Goal: Information Seeking & Learning: Find specific fact

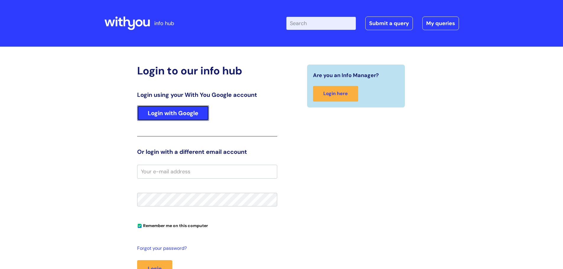
click at [197, 115] on link "Login with Google" at bounding box center [173, 112] width 72 height 15
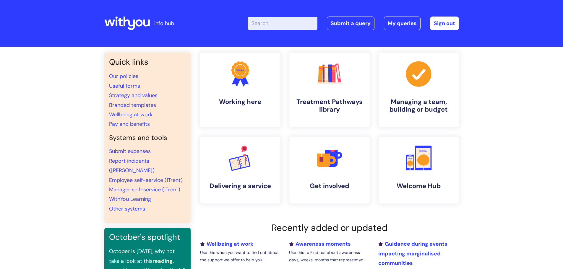
click at [268, 24] on input "Enter your search term here..." at bounding box center [282, 23] width 69 height 13
type input "language"
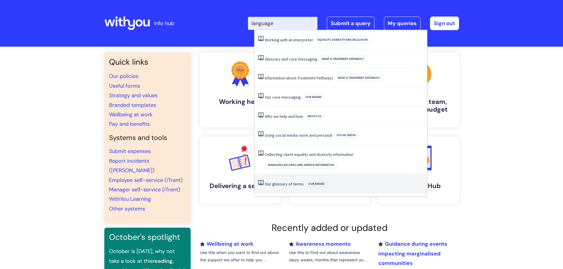
click at [284, 181] on link "Our glossary of terms" at bounding box center [284, 183] width 39 height 5
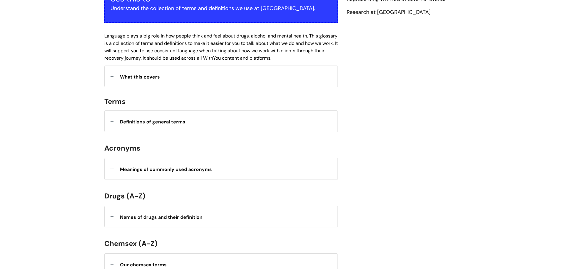
scroll to position [118, 0]
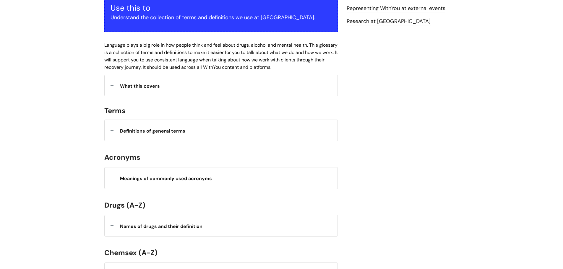
click at [209, 85] on div "What this covers" at bounding box center [221, 85] width 233 height 21
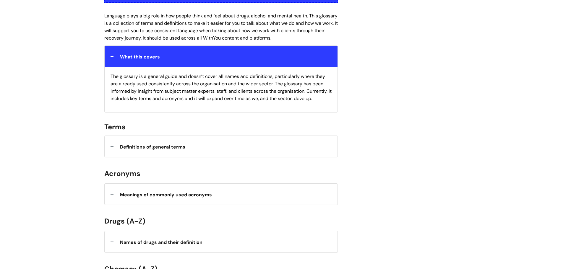
scroll to position [148, 0]
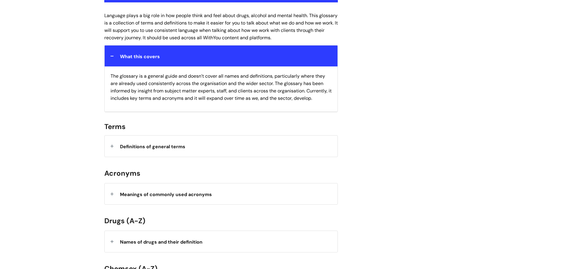
click at [201, 145] on div "Definitions of general terms" at bounding box center [221, 146] width 233 height 21
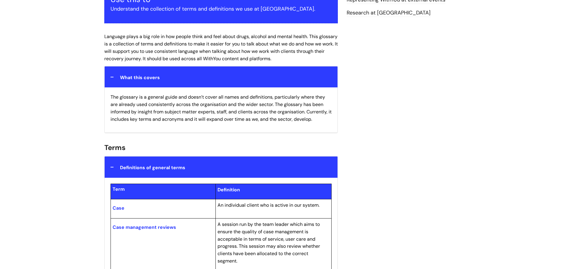
scroll to position [0, 0]
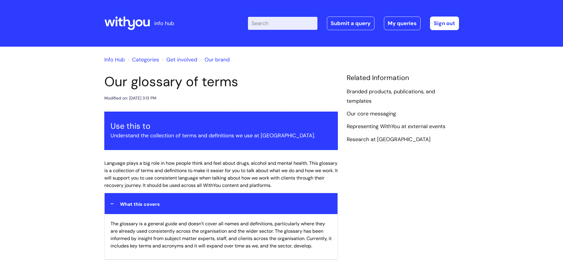
click at [279, 21] on input "Enter your search term here..." at bounding box center [282, 23] width 69 height 13
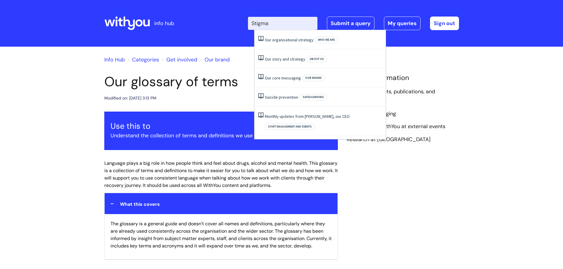
type input "Stigma"
click button "Search" at bounding box center [0, 0] width 0 height 0
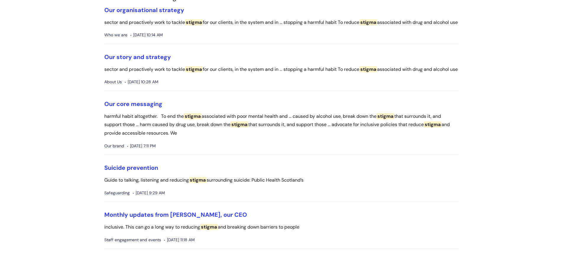
scroll to position [89, 0]
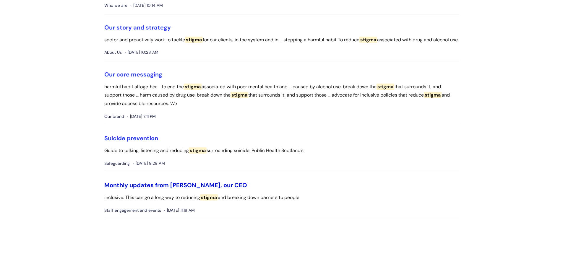
click at [170, 189] on link "Monthly updates from [PERSON_NAME], our CEO" at bounding box center [175, 185] width 143 height 8
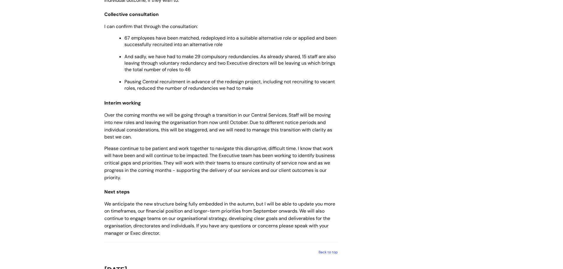
scroll to position [620, 0]
